Goal: Information Seeking & Learning: Learn about a topic

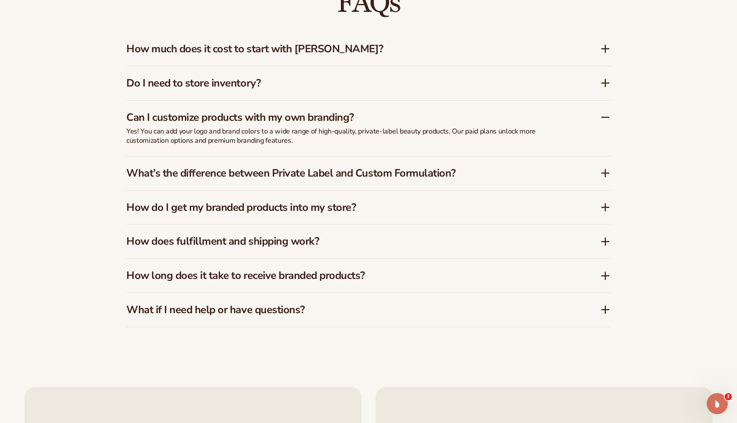
click at [356, 208] on h3 "How do I get my branded products into my store?" at bounding box center [350, 207] width 448 height 13
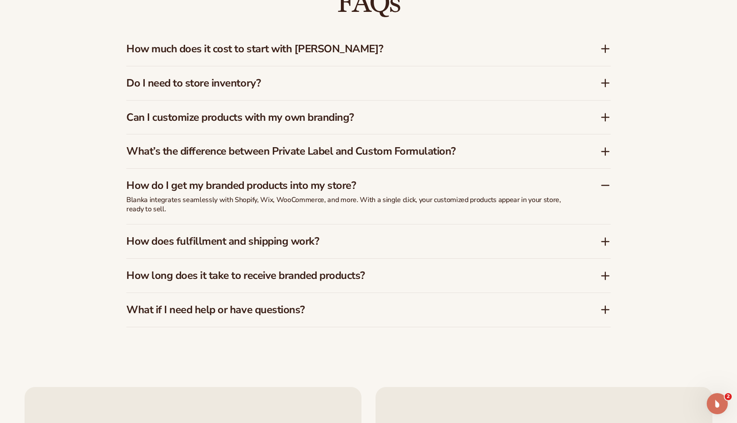
click at [321, 240] on h3 "How does fulfillment and shipping work?" at bounding box center [350, 241] width 448 height 13
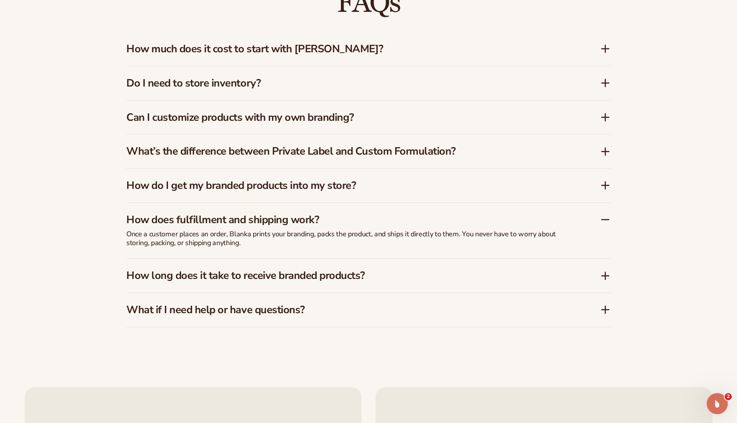
click at [336, 279] on h3 "How long does it take to receive branded products?" at bounding box center [350, 275] width 448 height 13
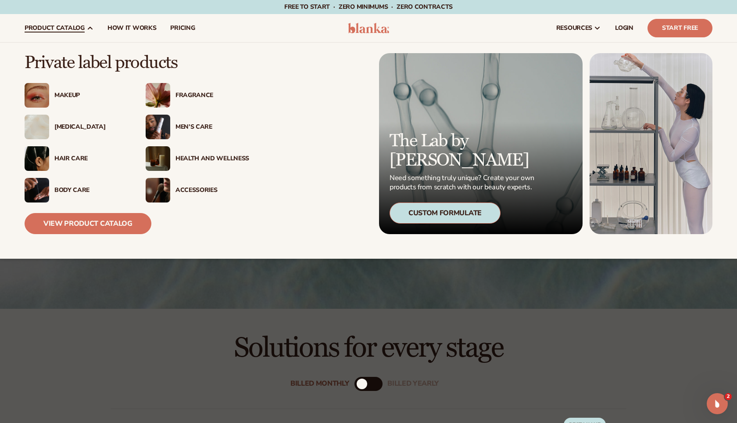
click at [165, 153] on img at bounding box center [158, 158] width 25 height 25
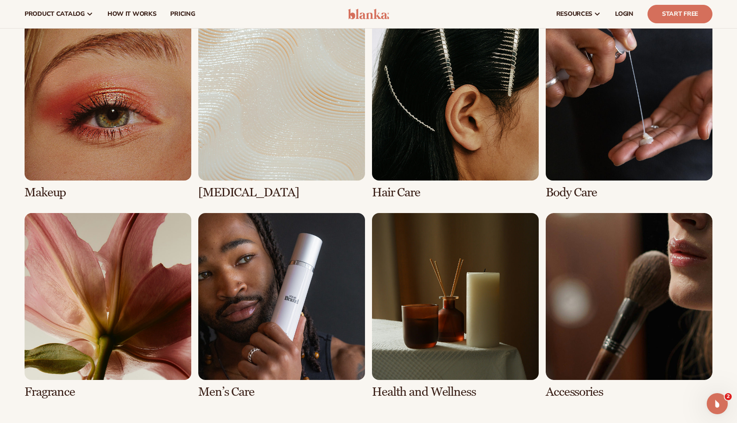
scroll to position [409, 0]
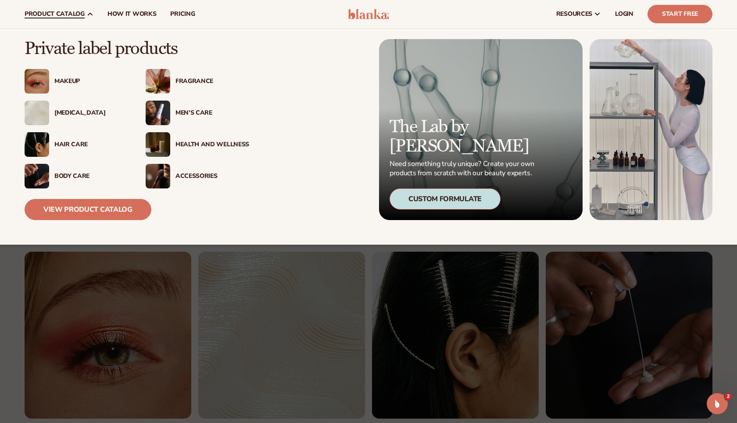
click at [65, 80] on div "Makeup" at bounding box center [91, 81] width 74 height 7
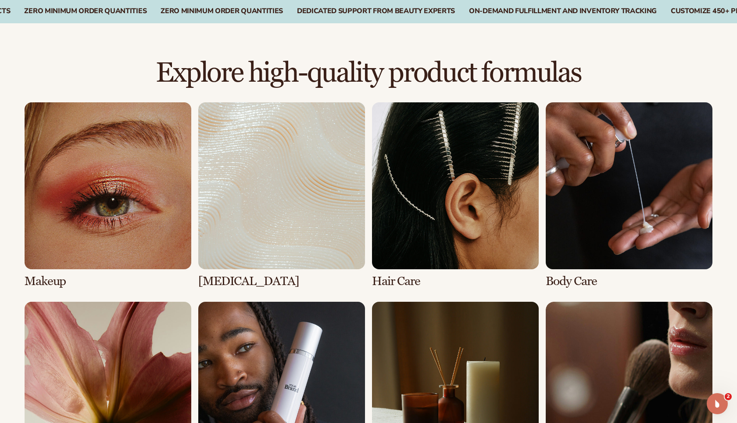
scroll to position [566, 0]
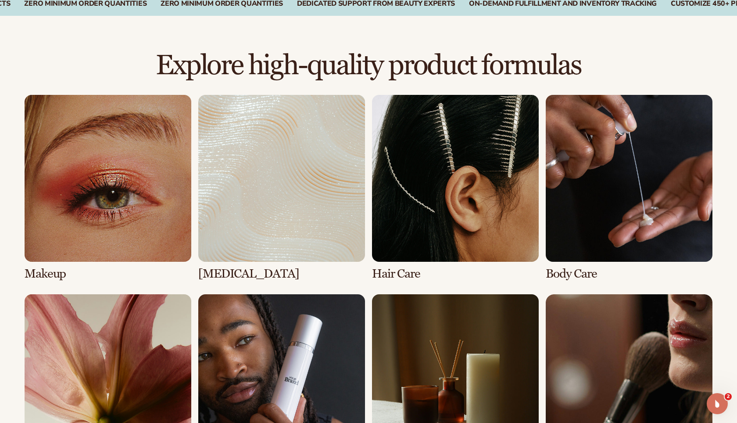
click at [113, 202] on link "1 / 8" at bounding box center [108, 188] width 167 height 186
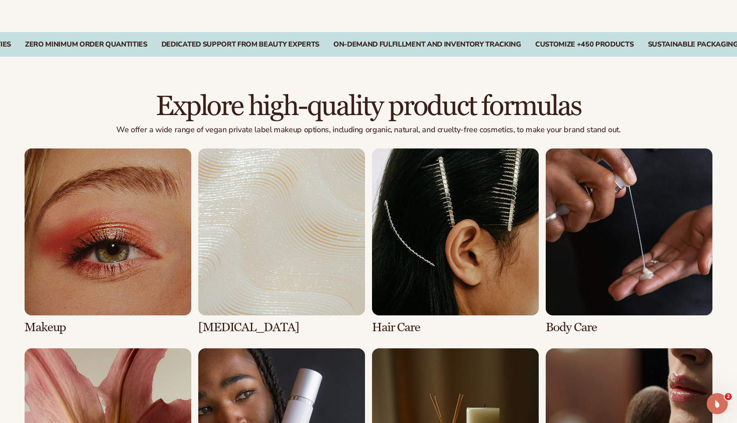
scroll to position [525, 0]
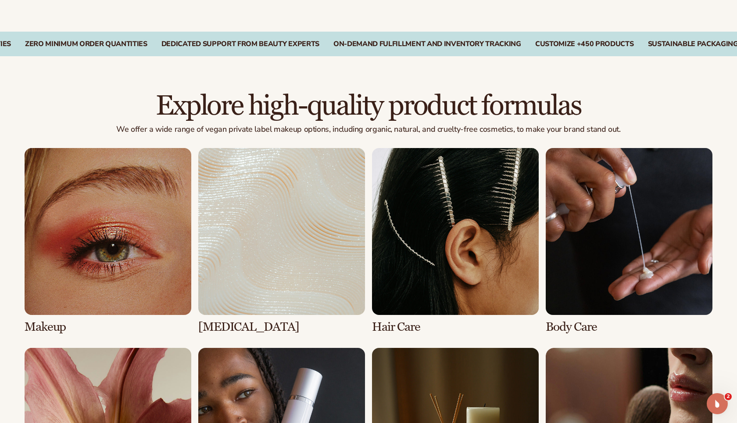
click at [150, 263] on link "1 / 8" at bounding box center [108, 241] width 167 height 186
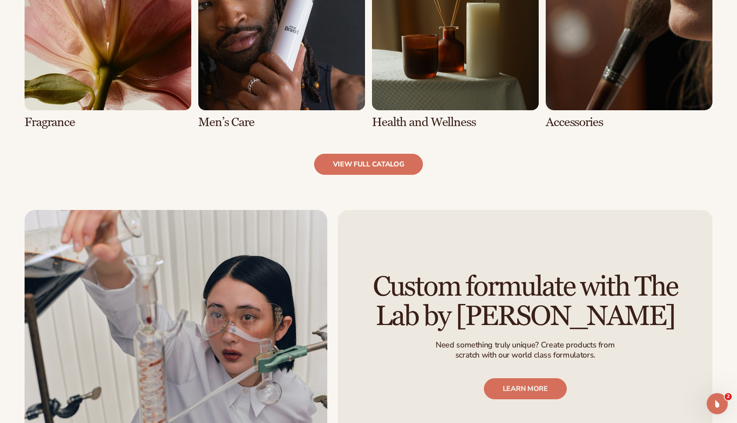
scroll to position [929, 0]
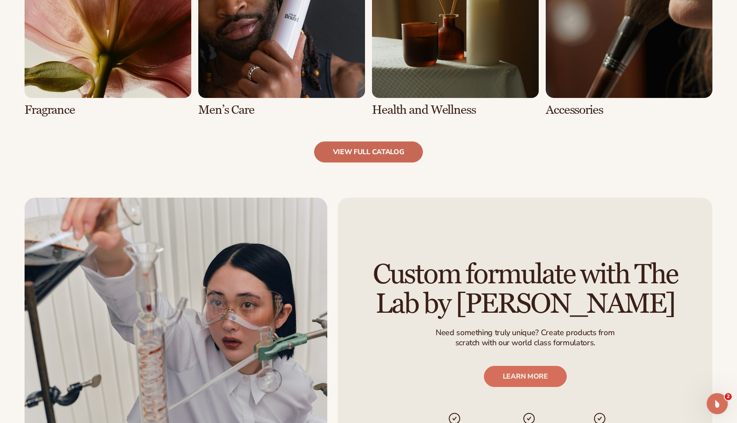
click at [366, 156] on link "view full catalog" at bounding box center [368, 151] width 109 height 21
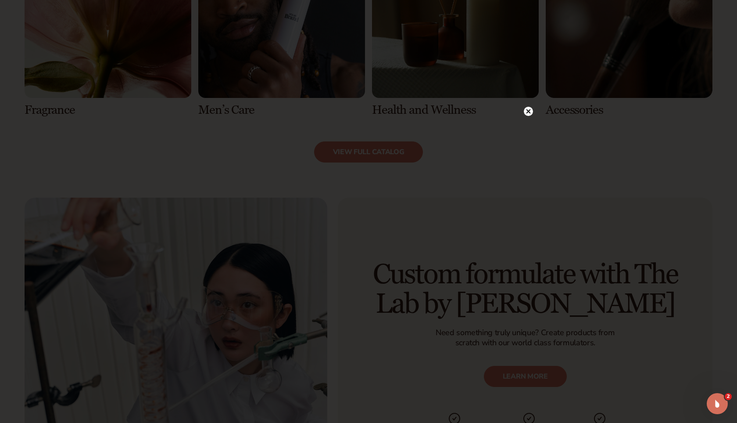
click at [530, 112] on circle at bounding box center [528, 111] width 9 height 9
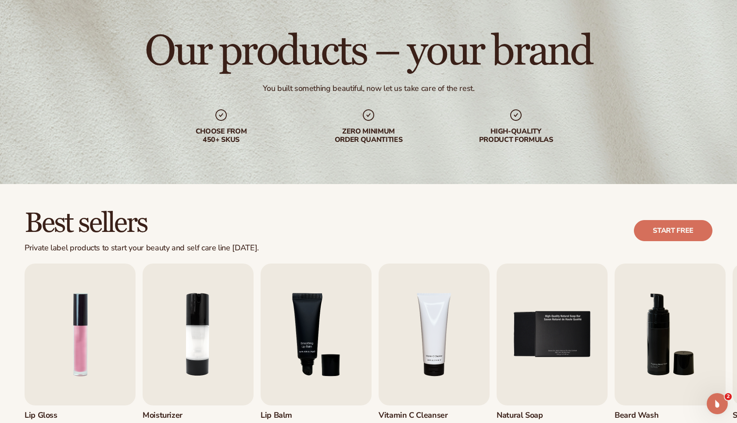
scroll to position [0, 0]
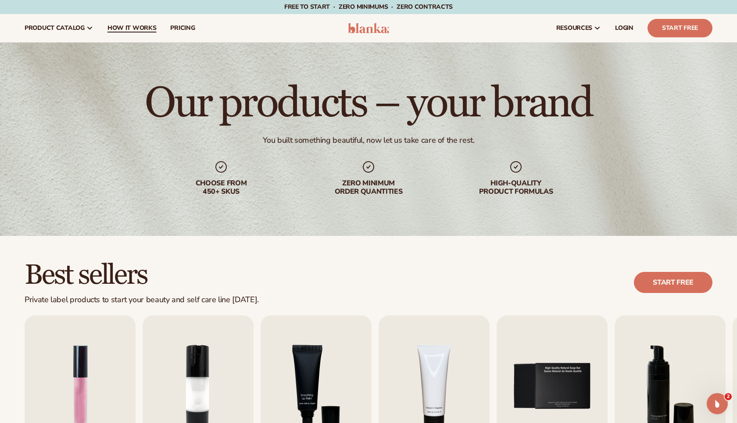
click at [140, 21] on link "How It Works" at bounding box center [132, 28] width 63 height 28
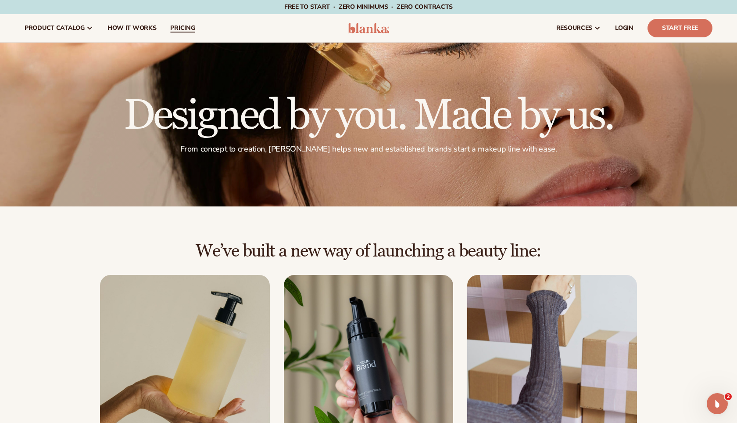
click at [186, 26] on span "pricing" at bounding box center [182, 28] width 25 height 7
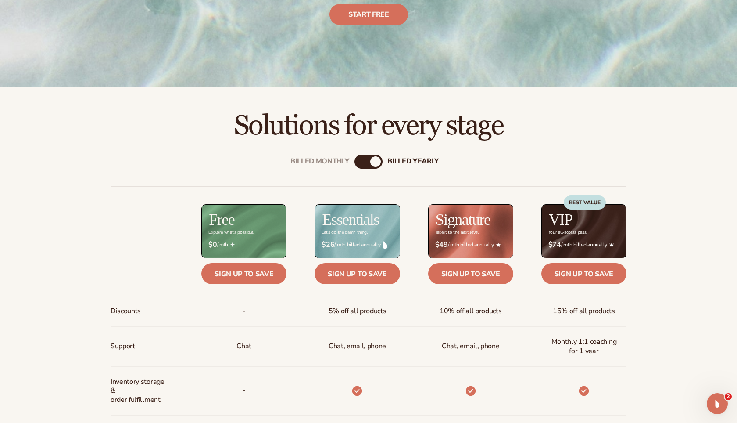
click at [369, 158] on div "Billed Monthly billed Yearly" at bounding box center [369, 161] width 28 height 14
click at [379, 159] on div "billed Yearly" at bounding box center [375, 161] width 11 height 11
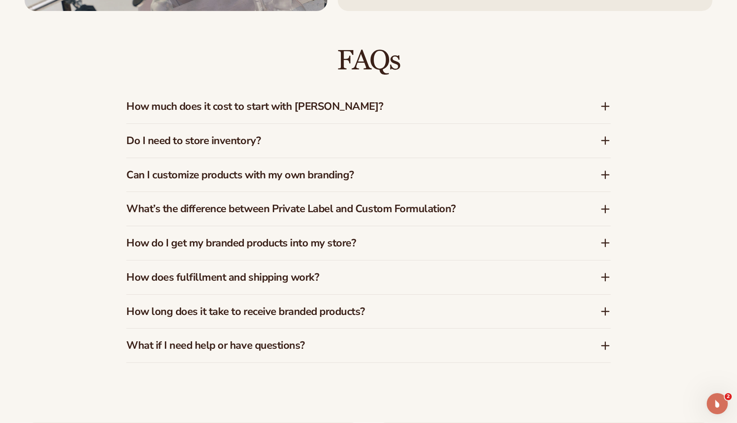
scroll to position [1315, 0]
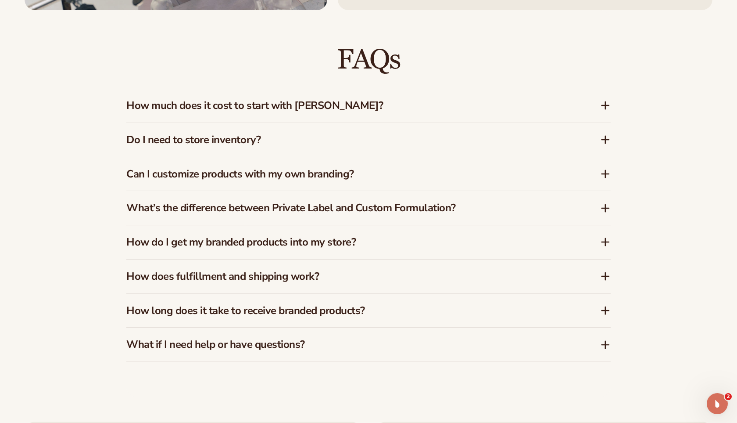
click at [359, 275] on h3 "How does fulfillment and shipping work?" at bounding box center [350, 276] width 448 height 13
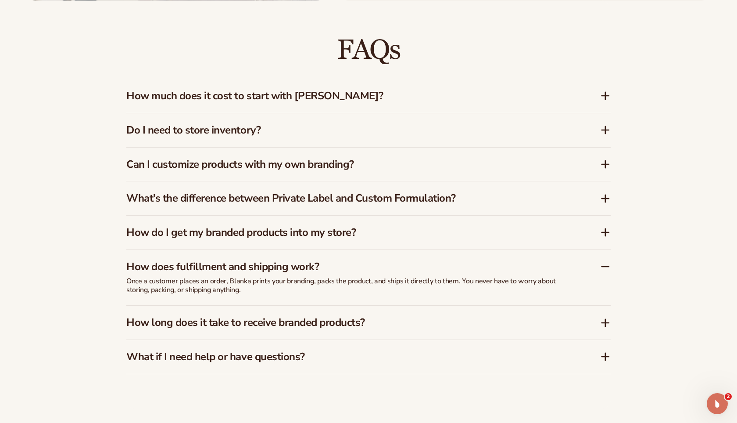
scroll to position [1386, 0]
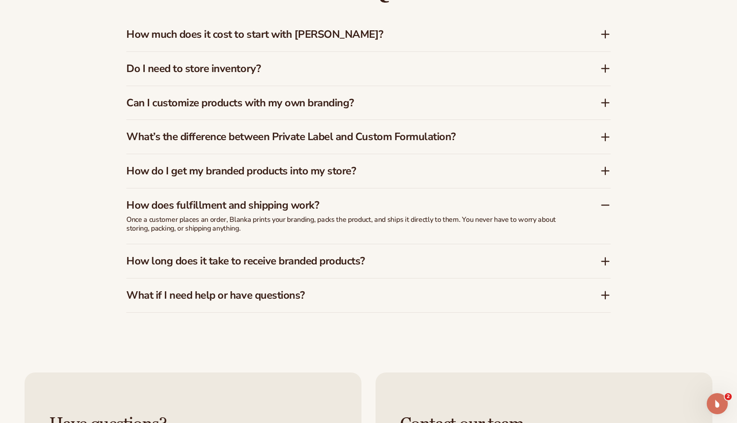
click at [346, 267] on h3 "How long does it take to receive branded products?" at bounding box center [350, 261] width 448 height 13
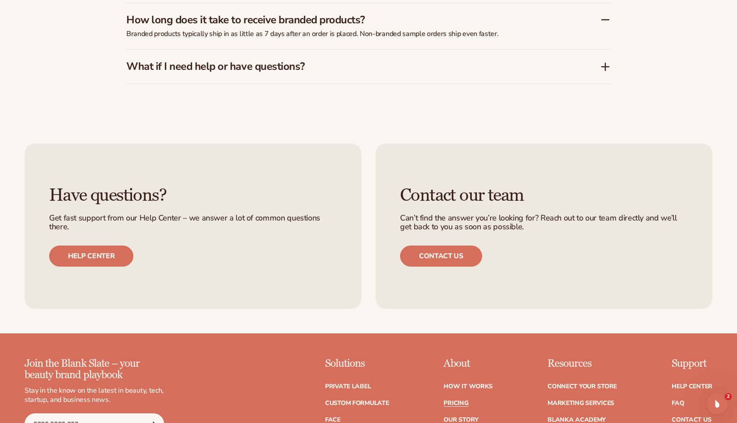
scroll to position [1607, 0]
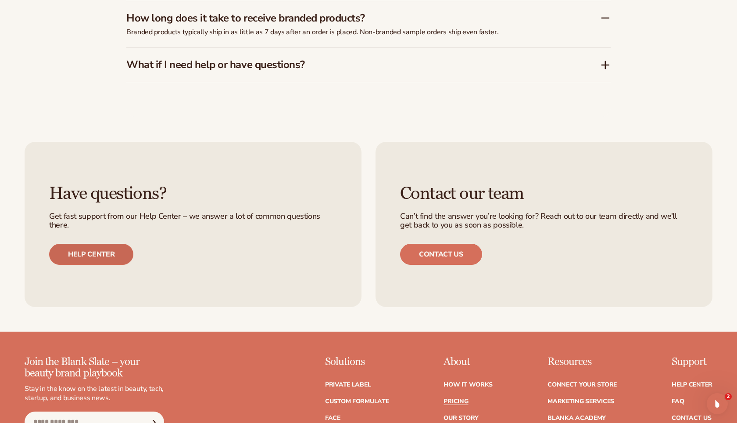
click at [113, 254] on link "Help center" at bounding box center [91, 254] width 84 height 21
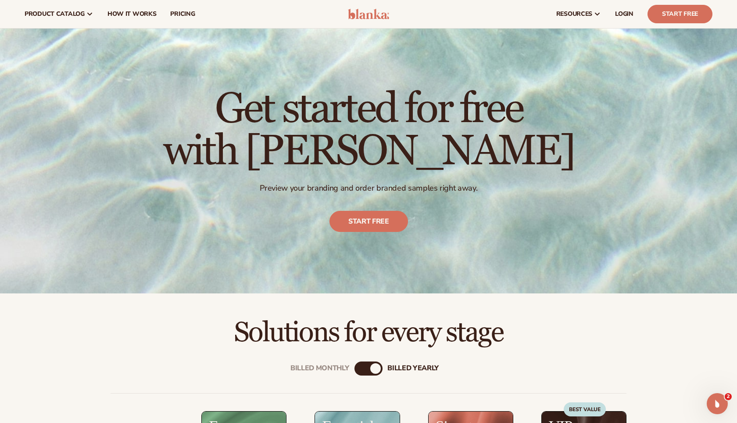
scroll to position [0, 0]
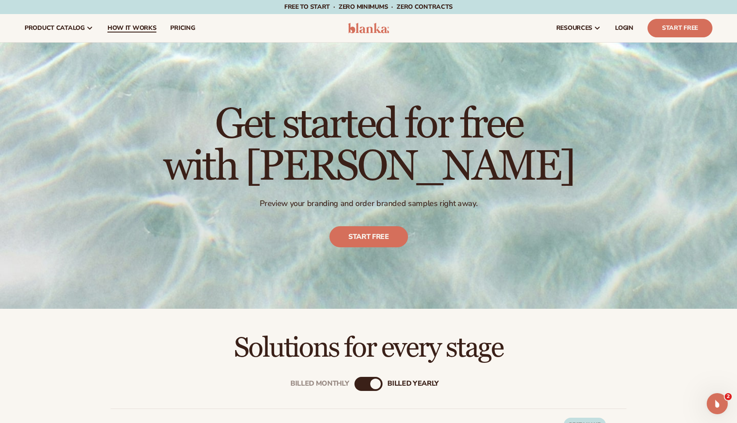
click at [155, 26] on link "How It Works" at bounding box center [132, 28] width 63 height 28
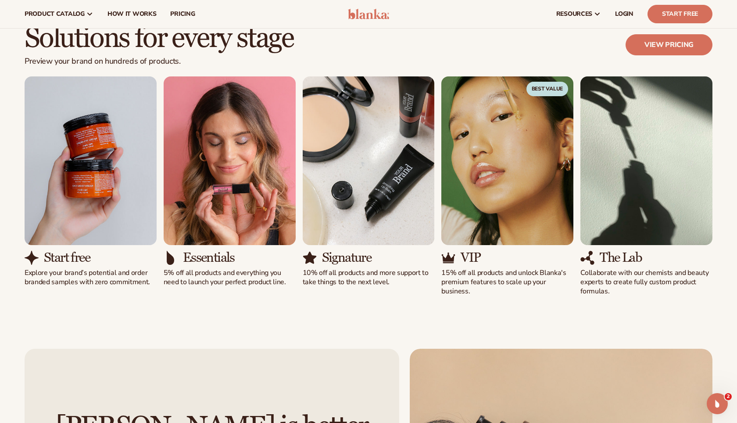
scroll to position [532, 0]
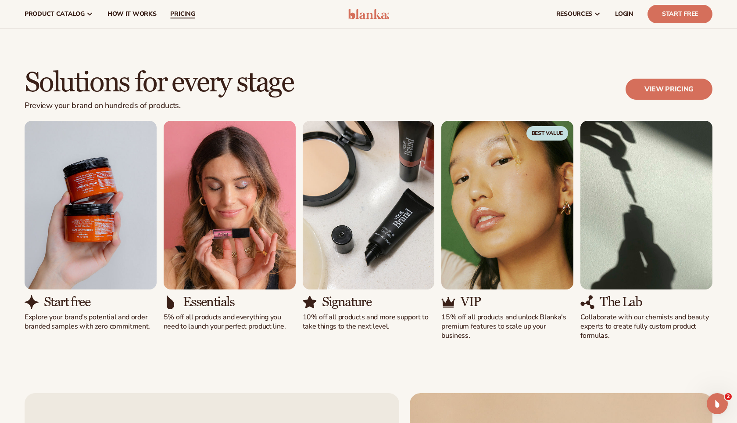
click at [190, 11] on span "pricing" at bounding box center [182, 14] width 25 height 7
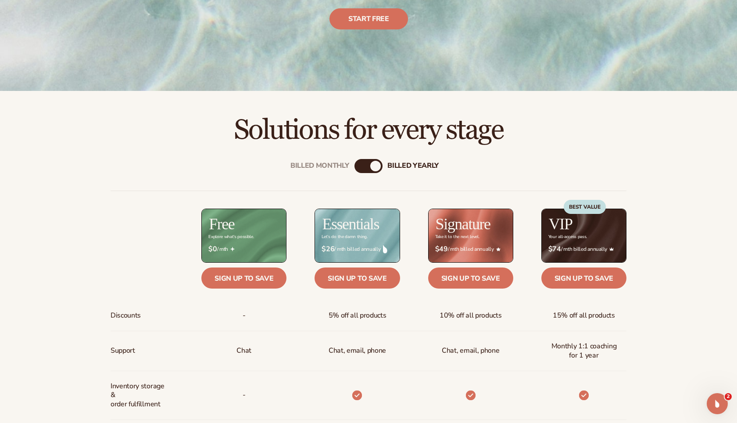
click at [373, 166] on div "billed Yearly" at bounding box center [375, 166] width 11 height 11
click at [370, 166] on div "billed Yearly" at bounding box center [375, 166] width 11 height 11
click at [380, 166] on div "billed Yearly" at bounding box center [375, 166] width 11 height 11
click at [345, 169] on div "Billed Monthly" at bounding box center [320, 166] width 59 height 8
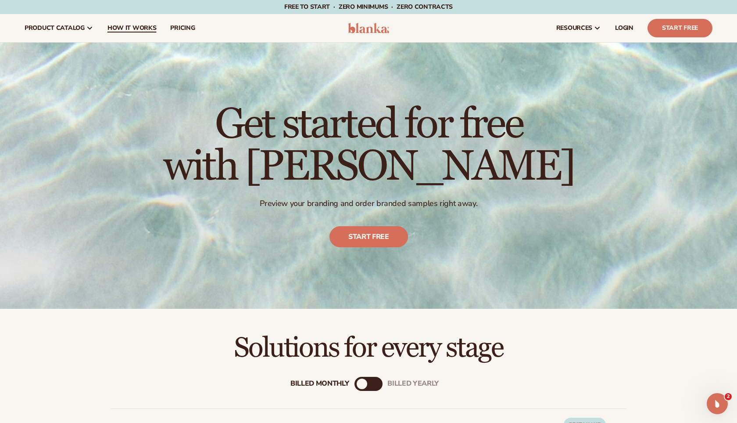
click at [125, 29] on span "How It Works" at bounding box center [132, 28] width 49 height 7
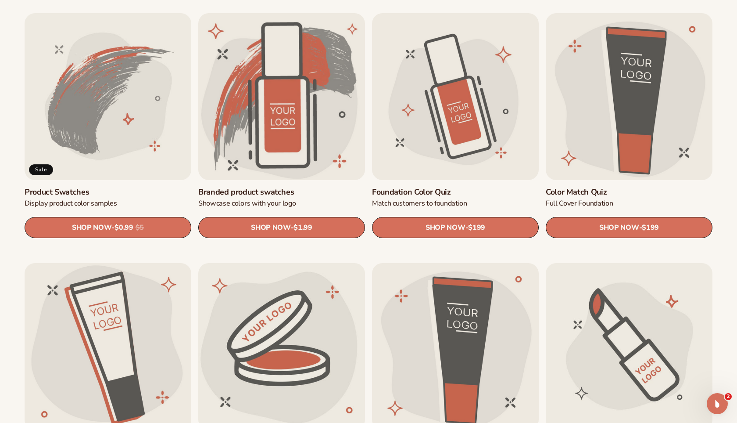
scroll to position [548, 0]
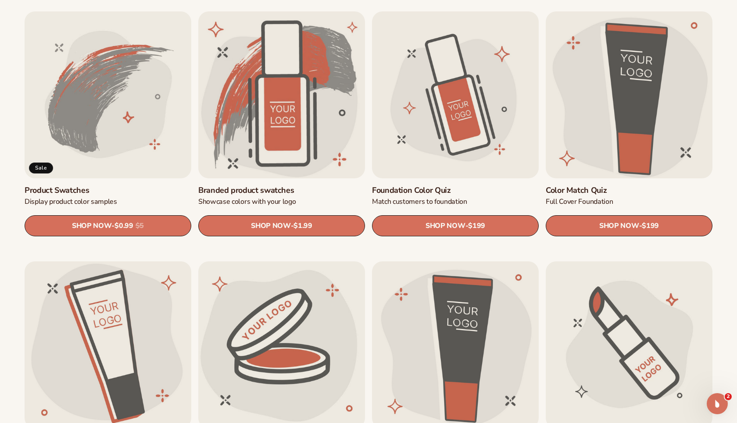
click at [583, 185] on link "Color Match Quiz" at bounding box center [629, 190] width 167 height 10
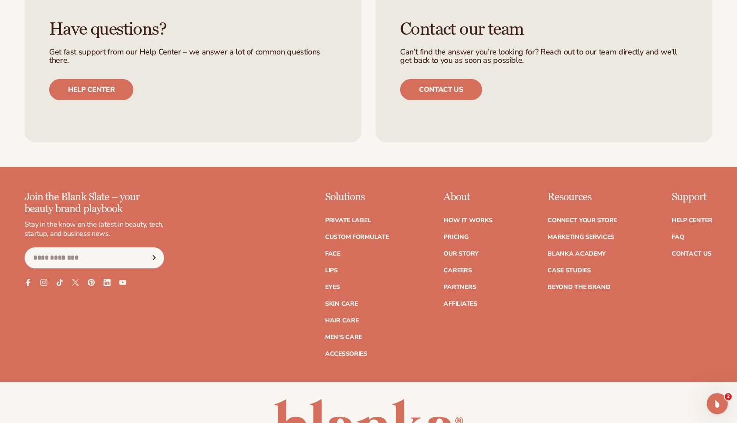
scroll to position [707, 0]
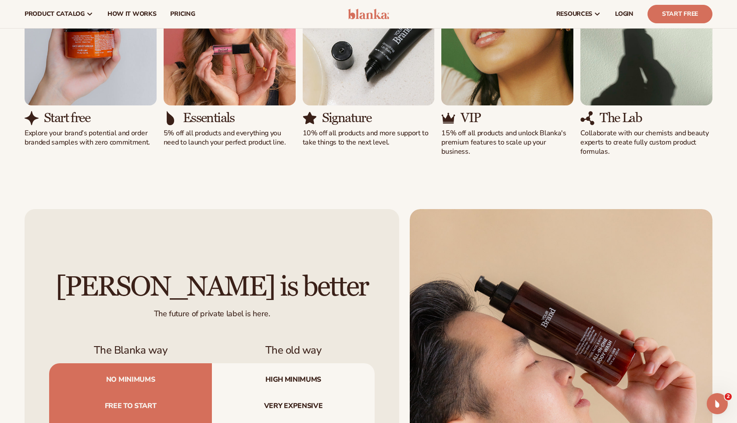
scroll to position [688, 0]
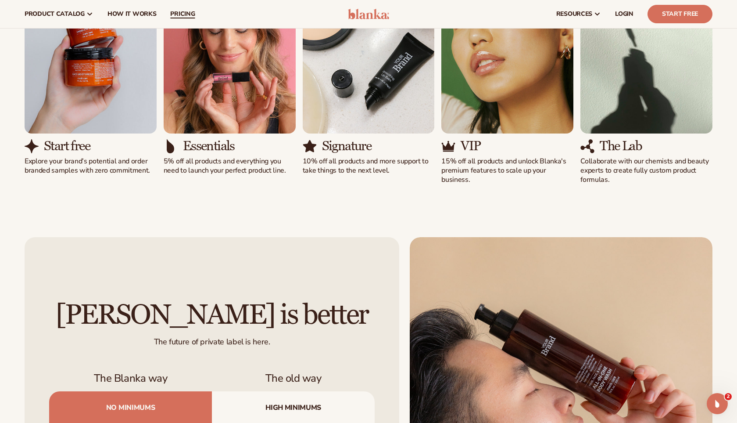
click at [176, 13] on span "pricing" at bounding box center [182, 14] width 25 height 7
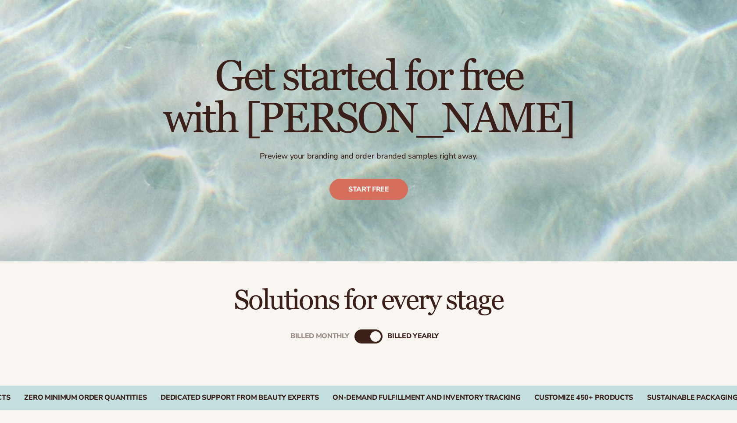
scroll to position [248, 0]
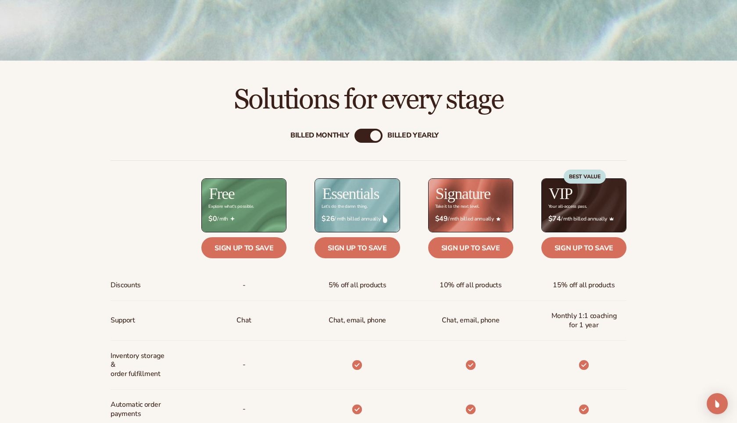
click at [334, 132] on div "Billed Monthly" at bounding box center [320, 135] width 59 height 8
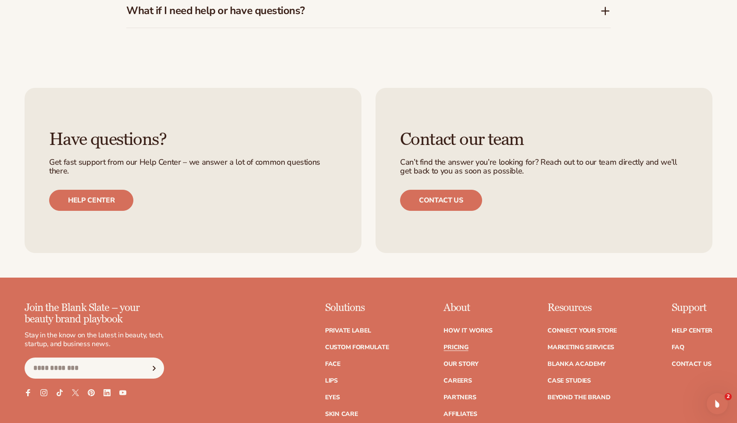
scroll to position [1654, 0]
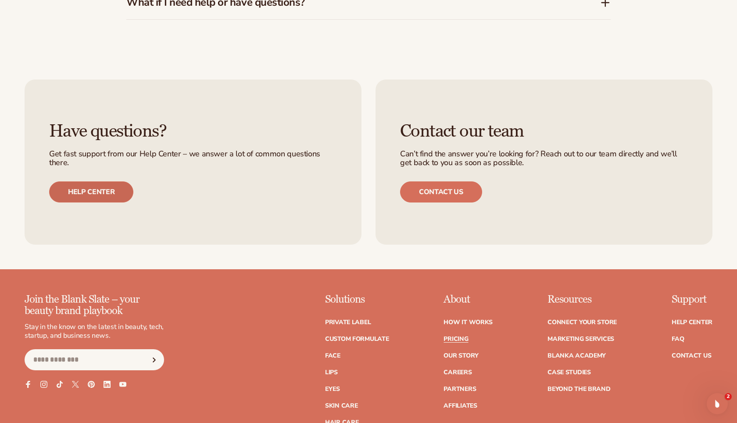
click at [108, 194] on link "Help center" at bounding box center [91, 191] width 84 height 21
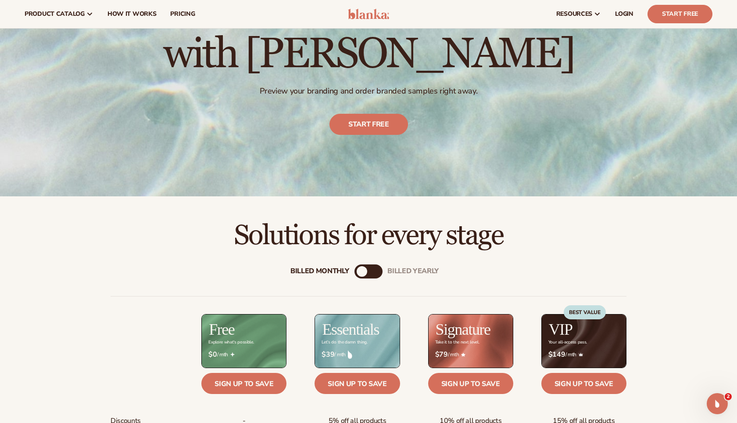
scroll to position [43, 0]
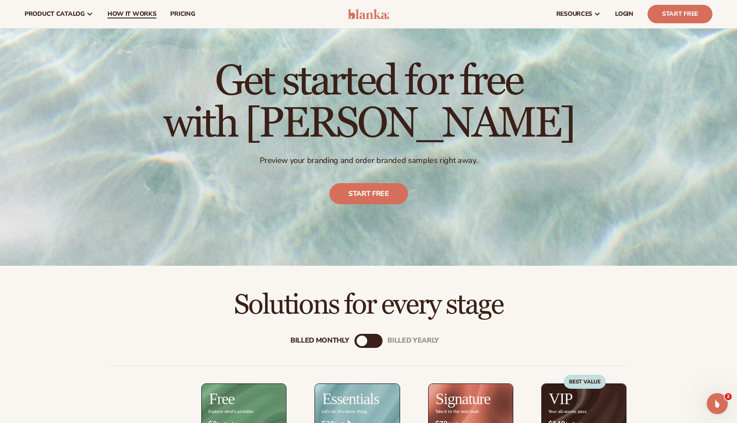
click at [151, 14] on span "How It Works" at bounding box center [132, 14] width 49 height 7
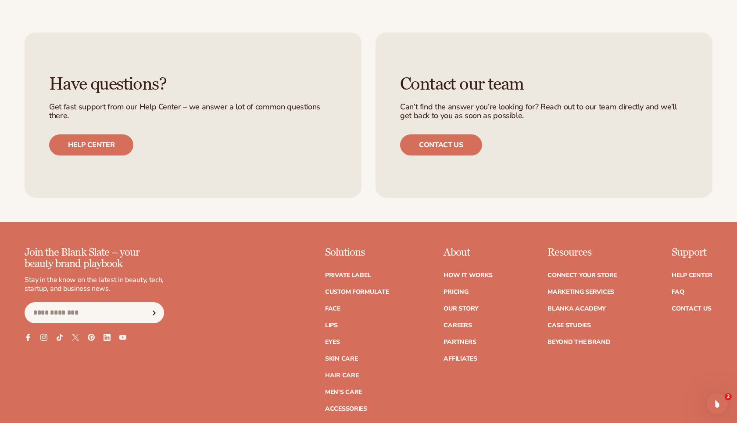
scroll to position [1042, 0]
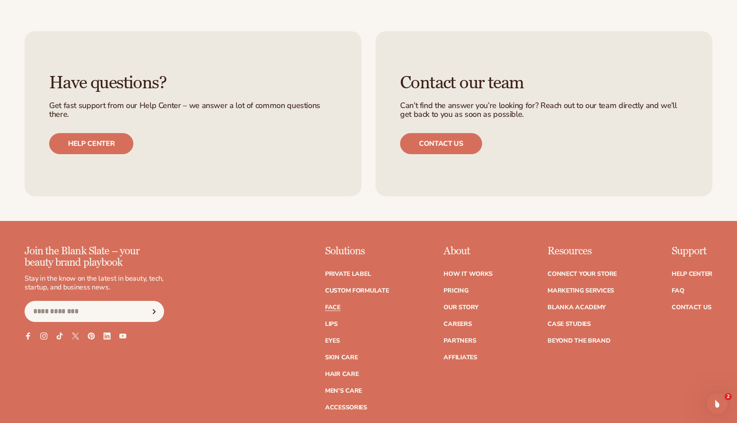
click at [333, 304] on link "Face" at bounding box center [332, 307] width 15 height 6
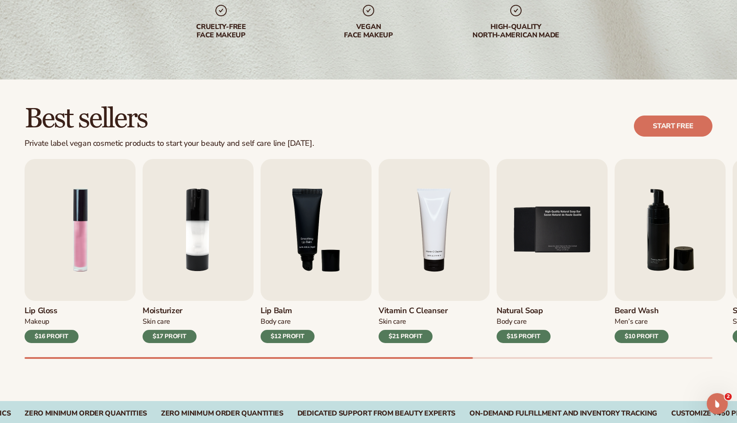
scroll to position [157, 0]
